Goal: Find contact information: Find contact information

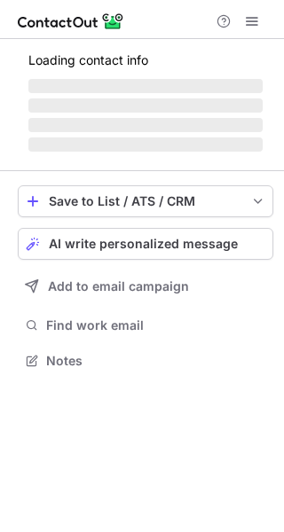
scroll to position [359, 284]
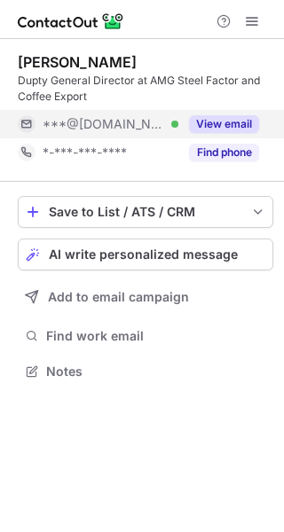
click at [230, 126] on button "View email" at bounding box center [224, 124] width 70 height 18
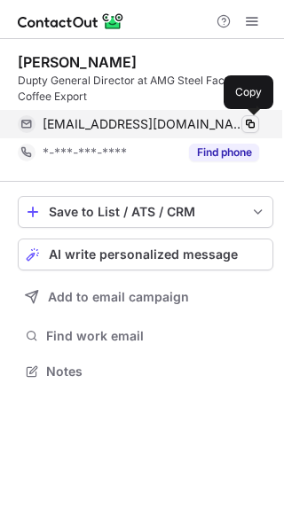
click at [251, 121] on span at bounding box center [250, 124] width 14 height 14
click at [249, 122] on span at bounding box center [250, 124] width 14 height 14
